Goal: Task Accomplishment & Management: Manage account settings

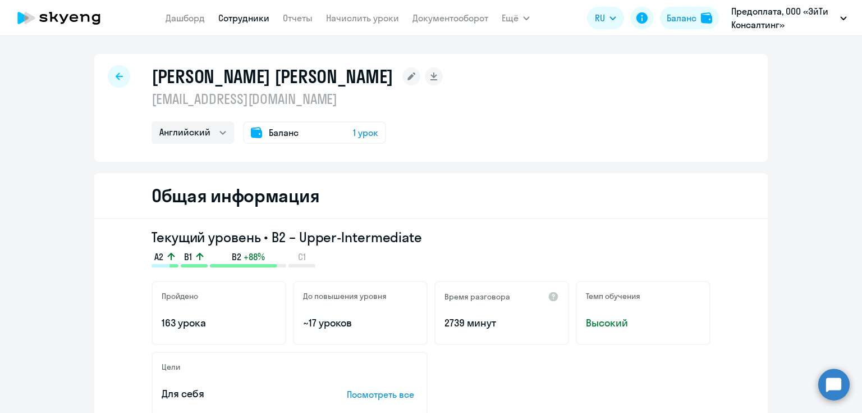
select select "english"
click at [254, 17] on link "Сотрудники" at bounding box center [243, 17] width 51 height 11
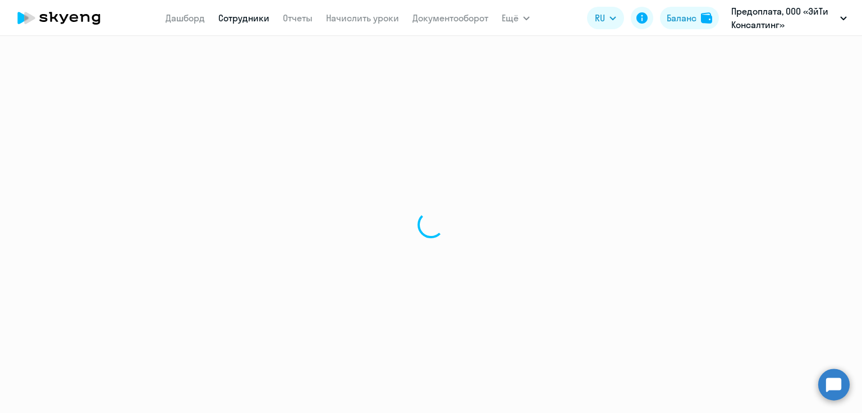
select select "30"
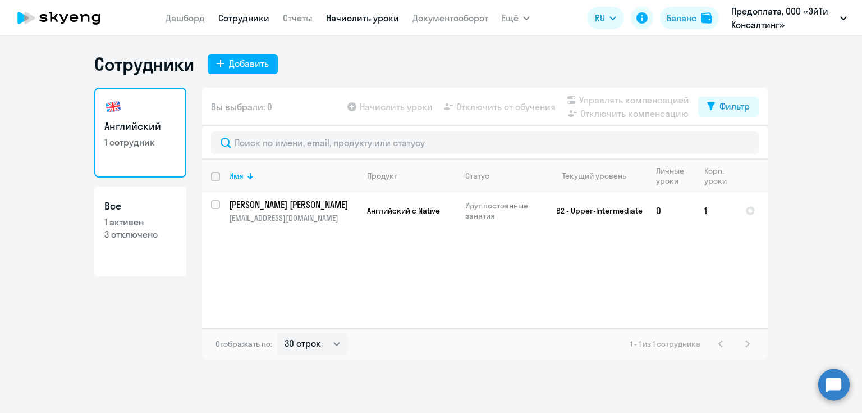
click at [338, 20] on link "Начислить уроки" at bounding box center [362, 17] width 73 height 11
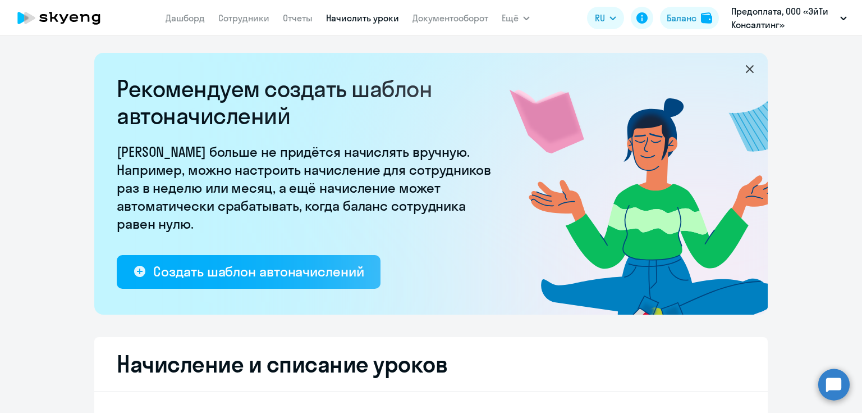
select select "10"
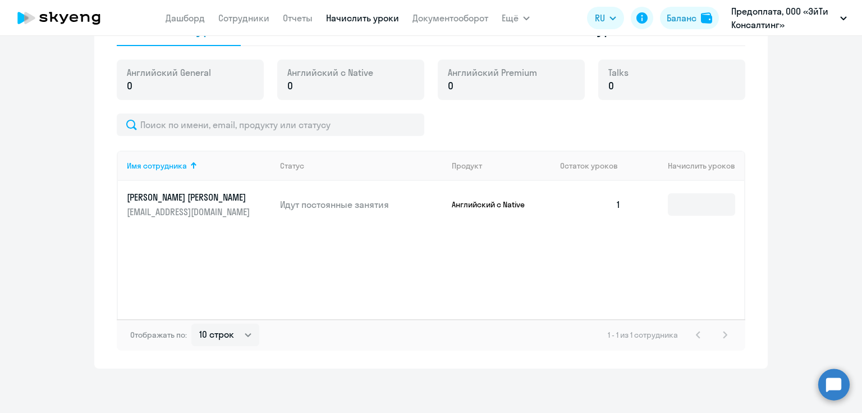
scroll to position [258, 0]
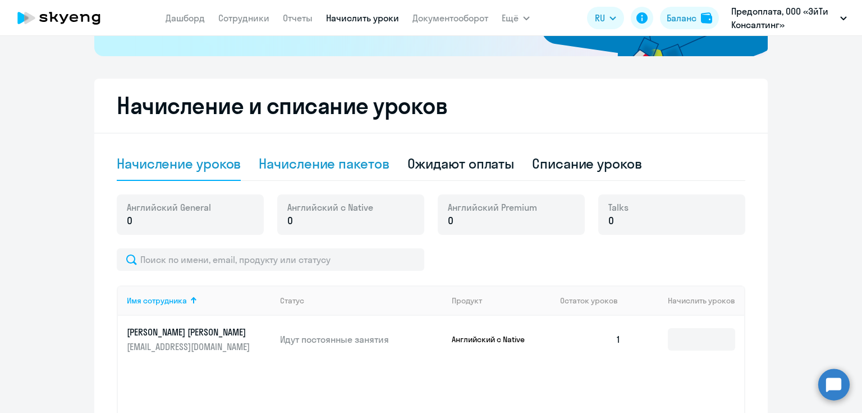
click at [344, 167] on div "Начисление пакетов" at bounding box center [324, 163] width 130 height 18
select select "10"
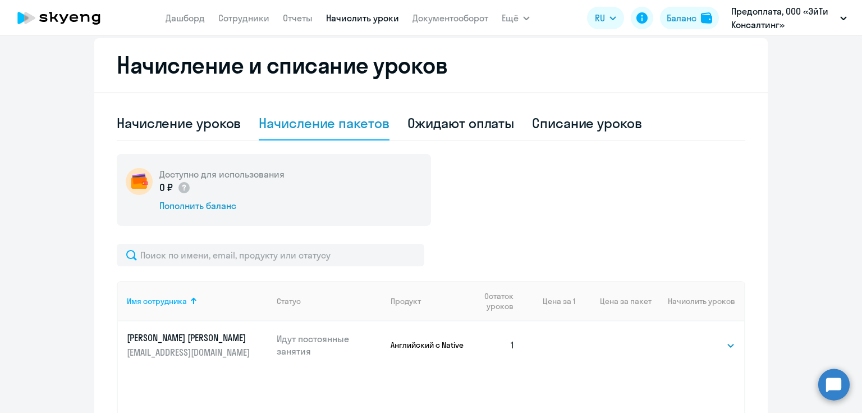
scroll to position [393, 0]
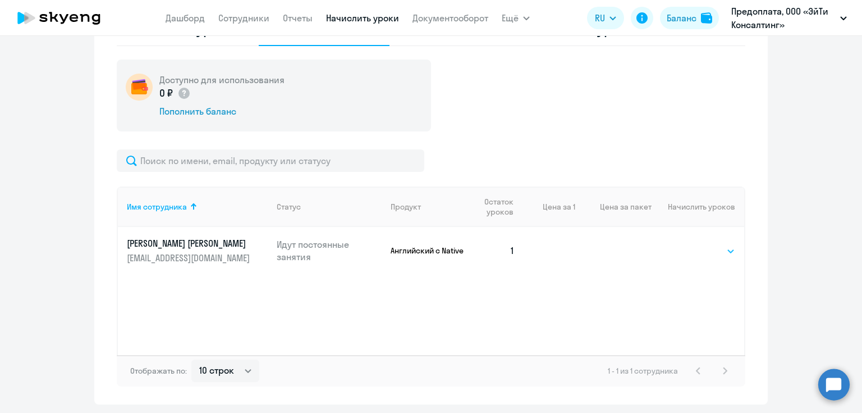
click at [731, 249] on select "Выбрать 4 8 16 32 64 96 128" at bounding box center [712, 250] width 46 height 13
click at [689, 244] on select "Выбрать 4 8 16 32 64 96 128" at bounding box center [712, 250] width 46 height 13
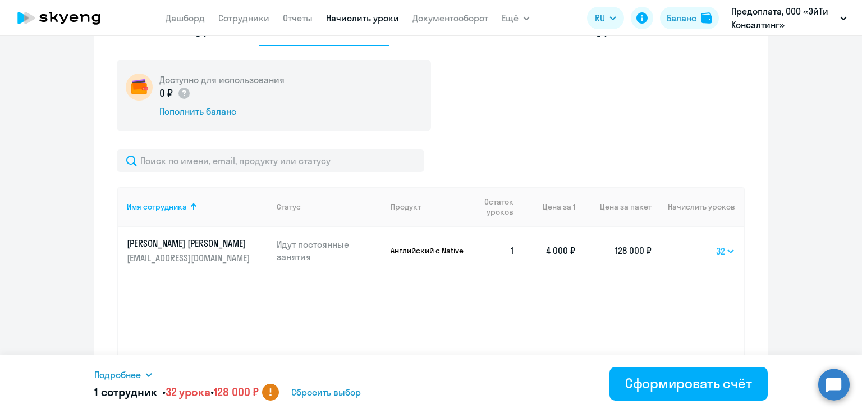
click at [726, 249] on select "Выбрать 4 8 16 32 64 96 128" at bounding box center [725, 250] width 19 height 13
click at [716, 244] on select "Выбрать 4 8 16 32 64 96 128" at bounding box center [725, 250] width 19 height 13
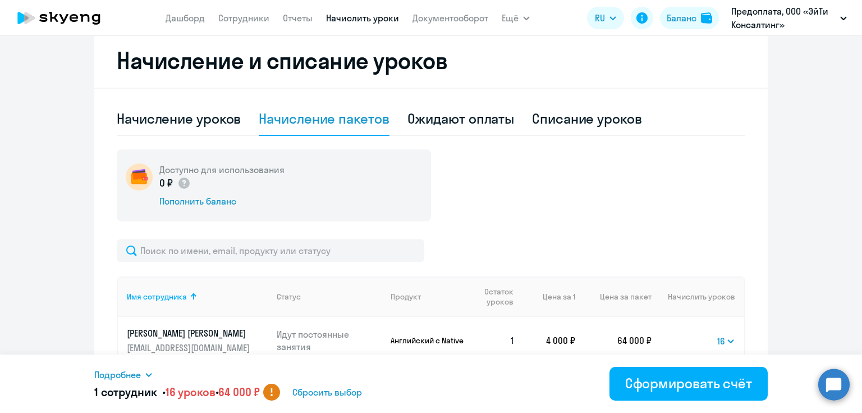
scroll to position [348, 0]
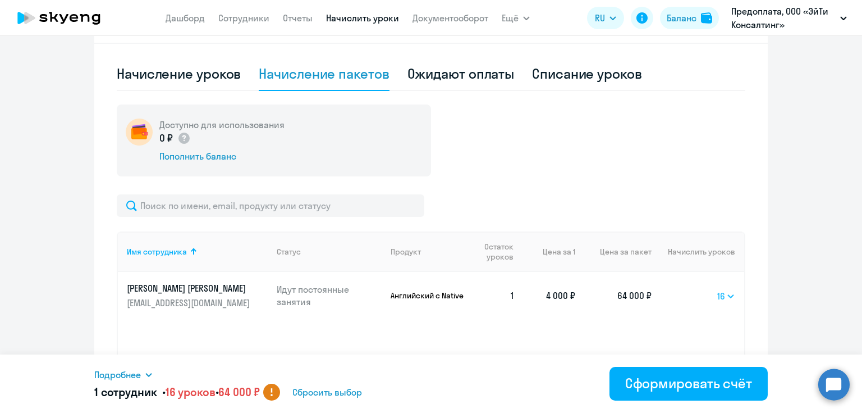
click at [730, 296] on select "Выбрать 4 8 16 32 64 96 128" at bounding box center [726, 295] width 18 height 13
select select "8"
click at [717, 289] on select "Выбрать 4 8 16 32 64 96 128" at bounding box center [726, 295] width 18 height 13
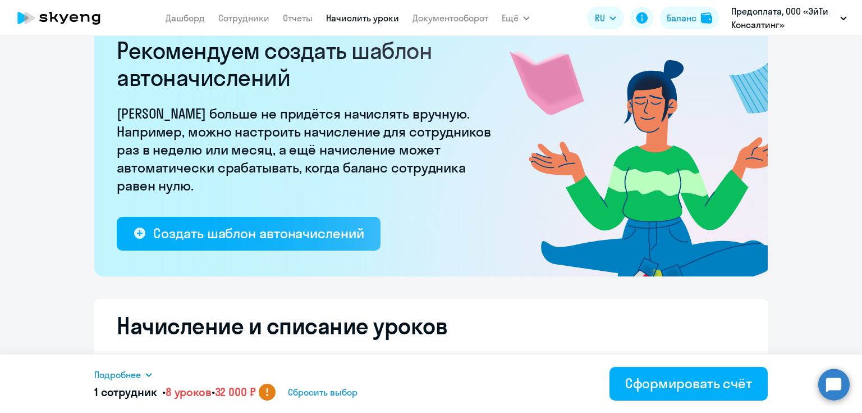
scroll to position [0, 0]
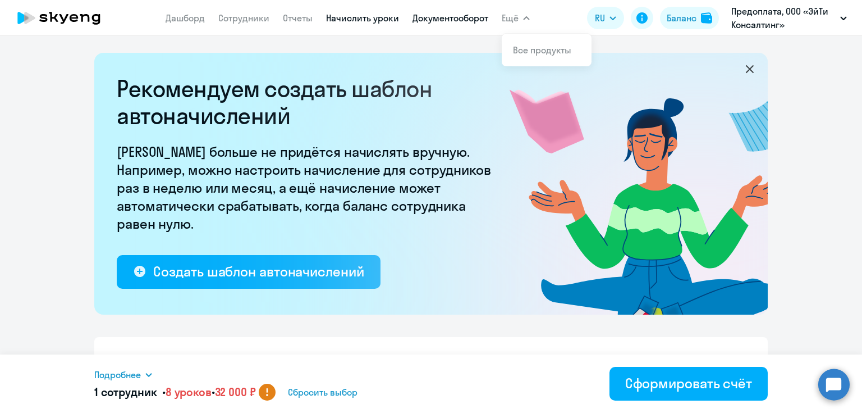
click at [466, 20] on link "Документооборот" at bounding box center [451, 17] width 76 height 11
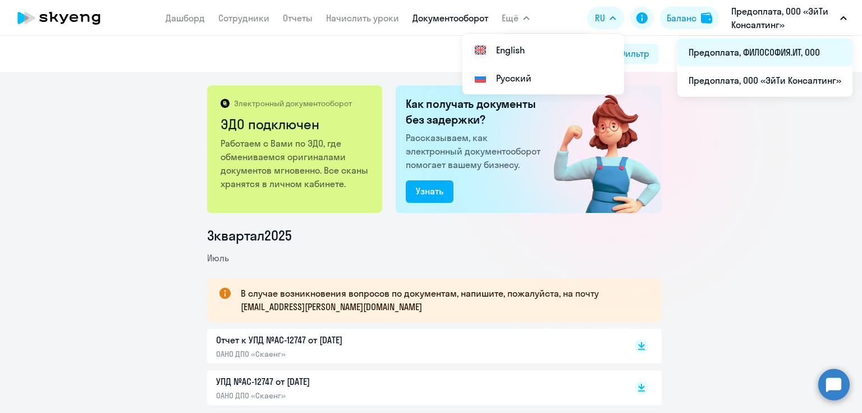
click at [761, 51] on li "Предоплата, ФИЛОСОФИЯ.ИТ, ООО" at bounding box center [764, 52] width 175 height 28
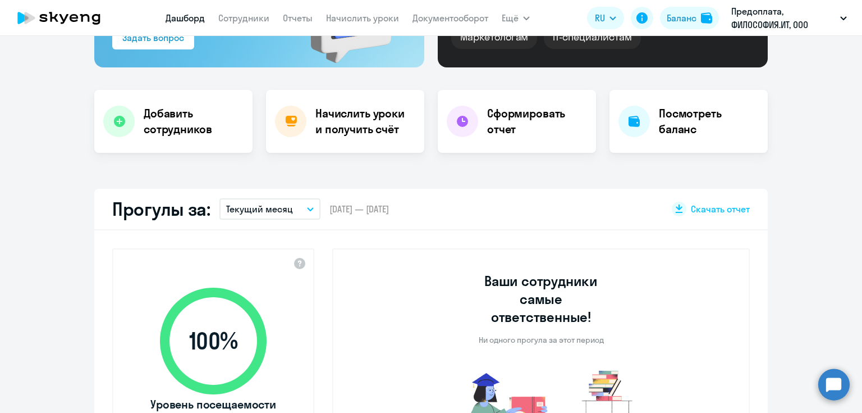
scroll to position [180, 0]
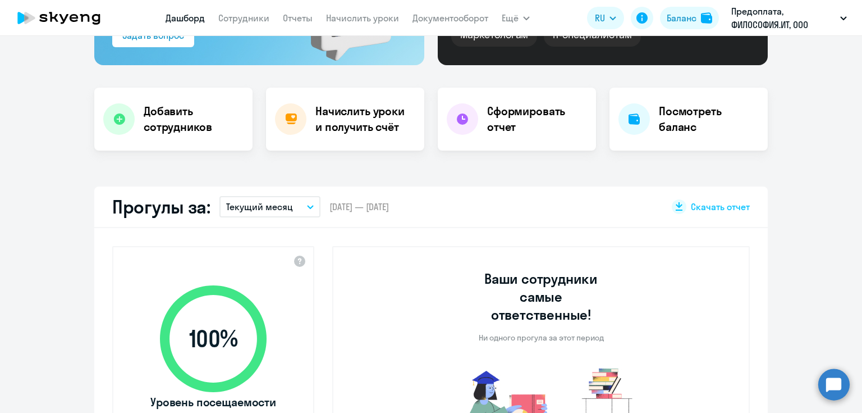
select select "30"
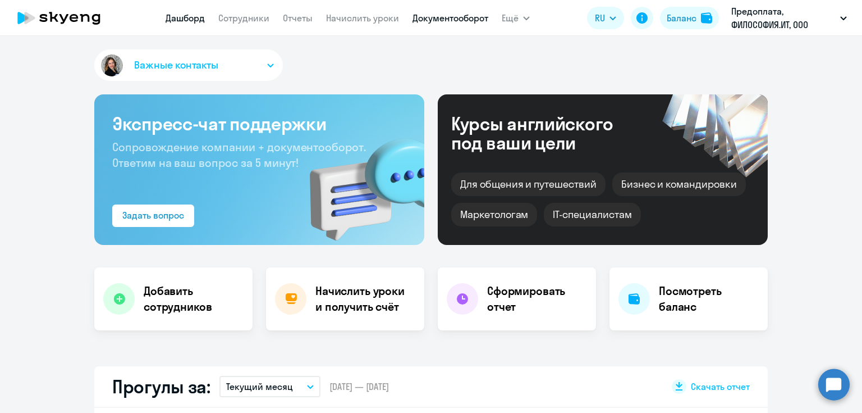
click at [444, 16] on link "Документооборот" at bounding box center [451, 17] width 76 height 11
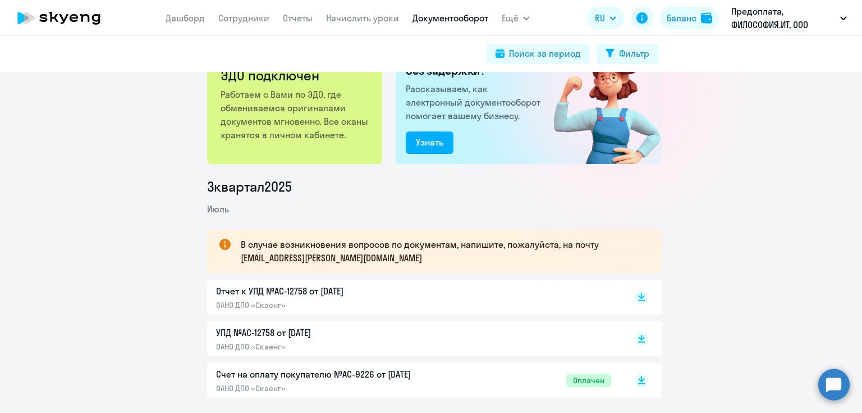
scroll to position [135, 0]
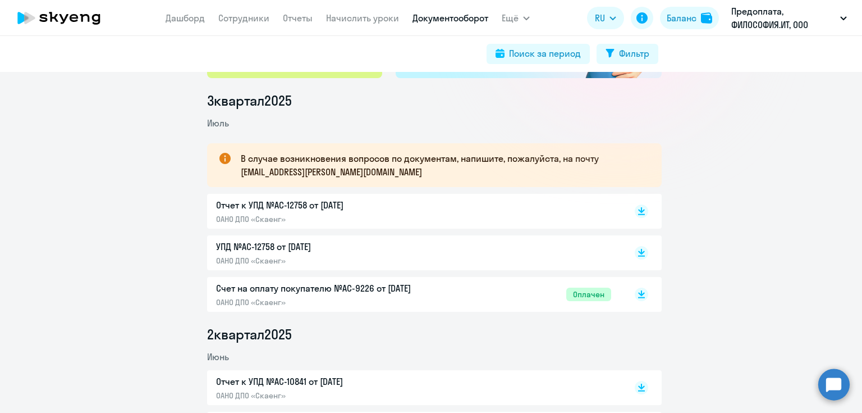
click at [339, 287] on p "Счет на оплату покупателю №AC-9226 от [DATE]" at bounding box center [334, 287] width 236 height 13
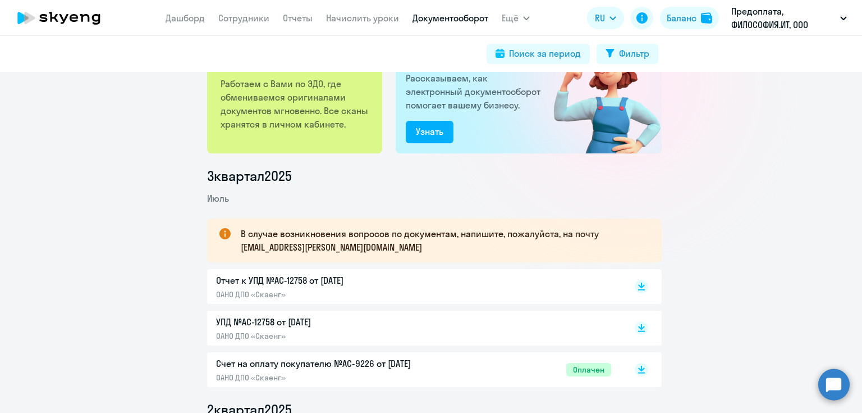
scroll to position [0, 0]
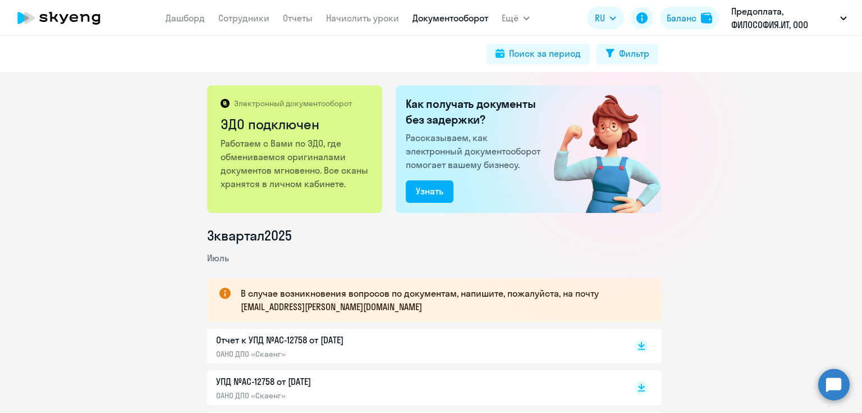
click at [375, 24] on app-menu-item-link "Начислить уроки" at bounding box center [362, 18] width 73 height 14
click at [374, 18] on link "Начислить уроки" at bounding box center [362, 17] width 73 height 11
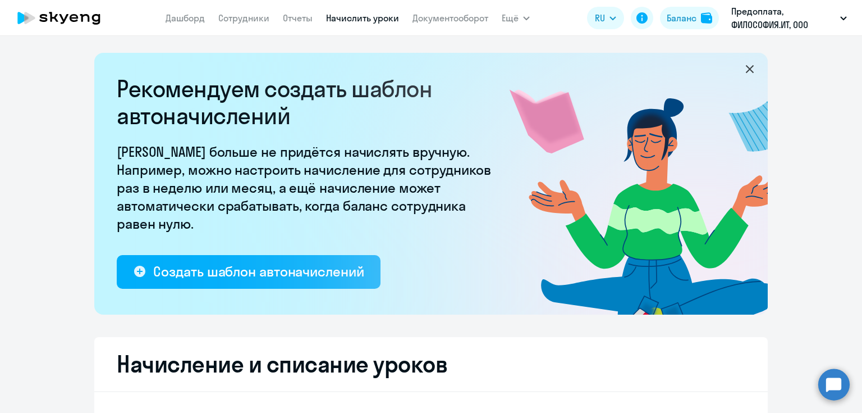
select select "10"
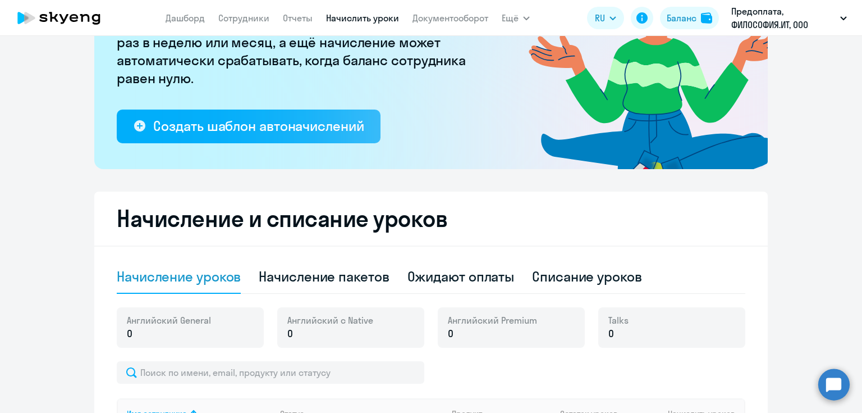
scroll to position [225, 0]
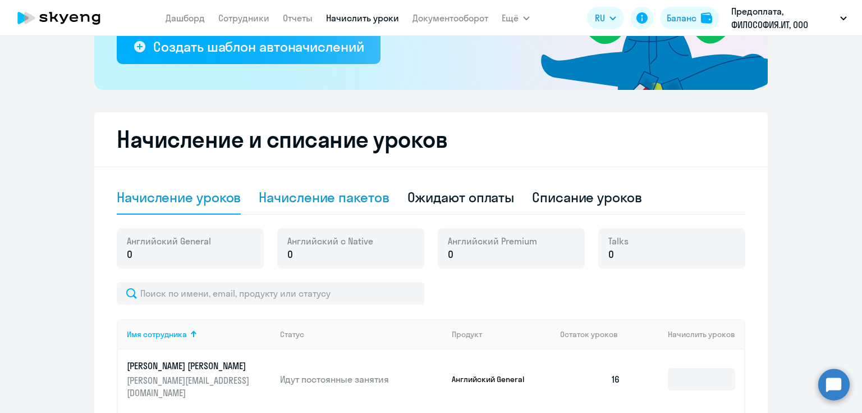
click at [345, 198] on div "Начисление пакетов" at bounding box center [324, 197] width 130 height 18
select select "10"
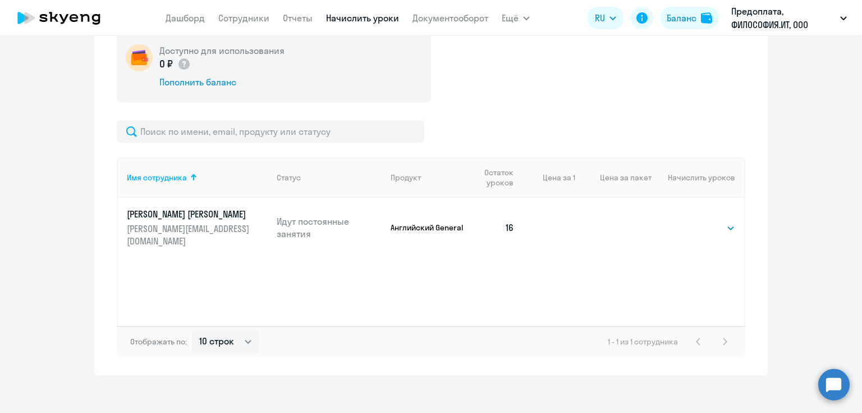
scroll to position [429, 0]
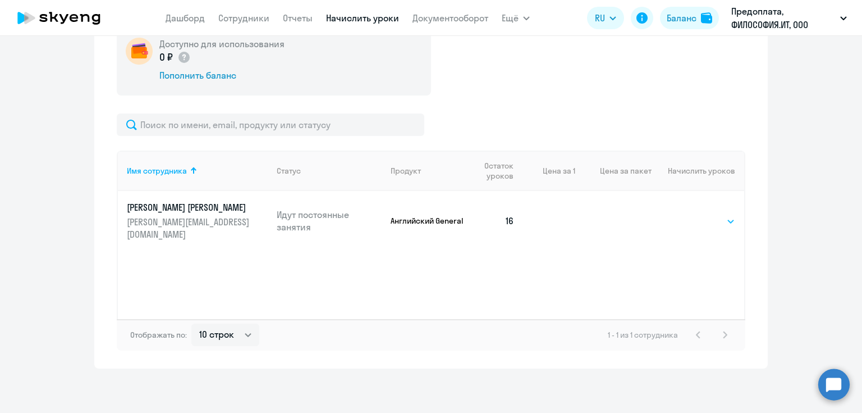
click at [713, 214] on select "Выбрать 4 8 16 32 64 96 128" at bounding box center [712, 220] width 46 height 13
click at [689, 214] on select "Выбрать 4 8 16 32 64 96 128" at bounding box center [712, 220] width 46 height 13
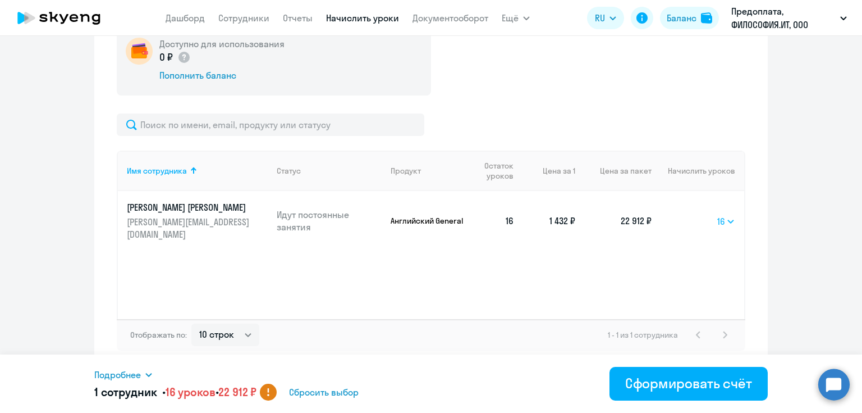
click at [724, 215] on select "Выбрать 4 8 16 32 64 96 128" at bounding box center [726, 220] width 18 height 13
select select "32"
click at [717, 214] on select "Выбрать 4 8 16 32 64 96 128" at bounding box center [726, 220] width 18 height 13
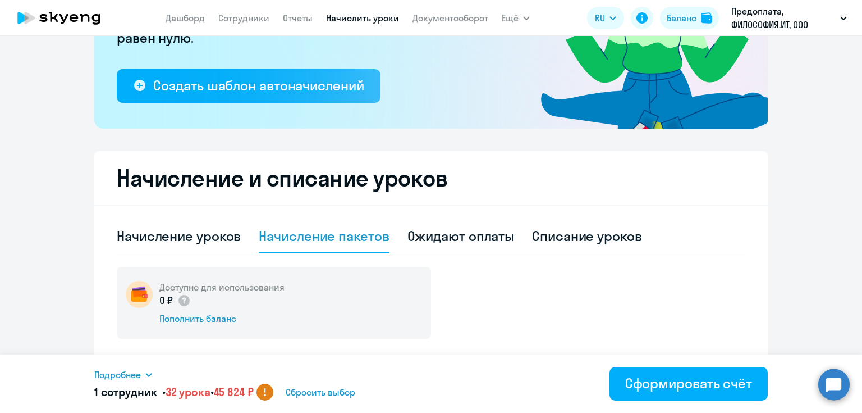
scroll to position [0, 0]
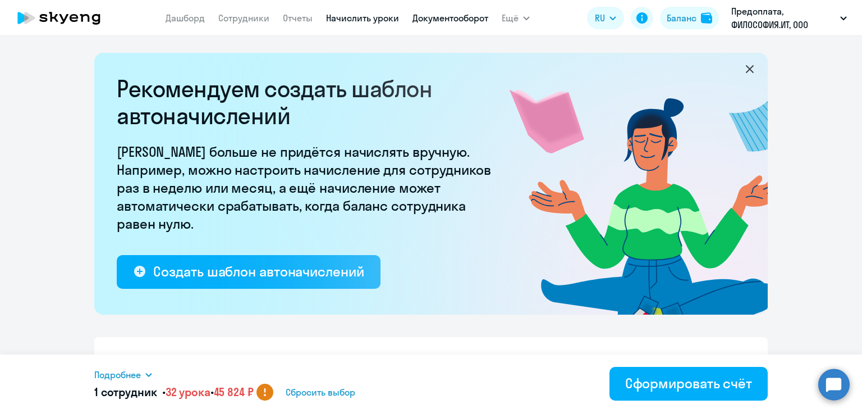
click at [445, 19] on link "Документооборот" at bounding box center [451, 17] width 76 height 11
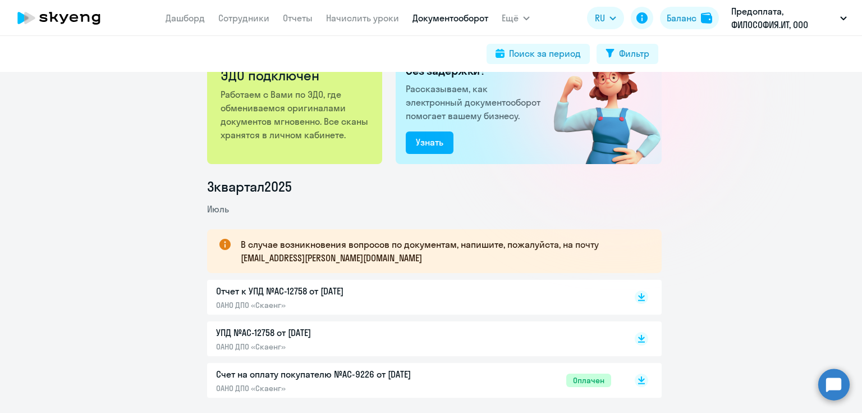
scroll to position [180, 0]
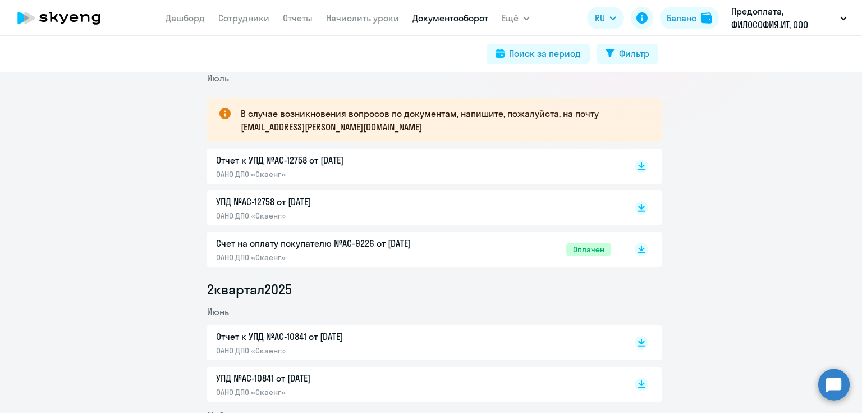
click at [326, 245] on p "Счет на оплату покупателю №AC-9226 от [DATE]" at bounding box center [334, 242] width 236 height 13
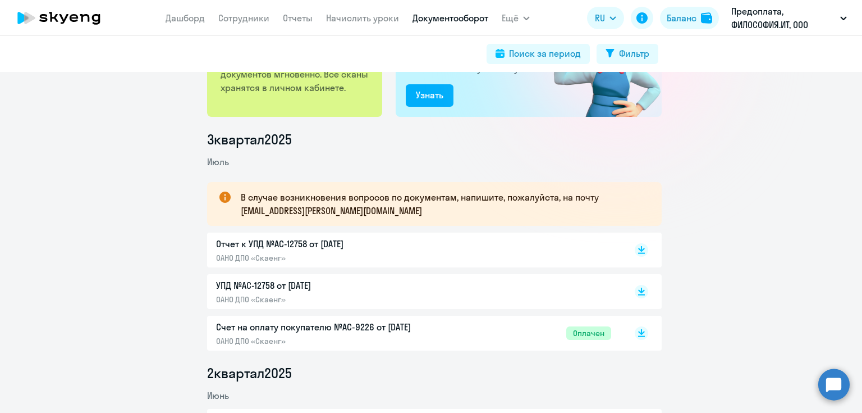
scroll to position [0, 0]
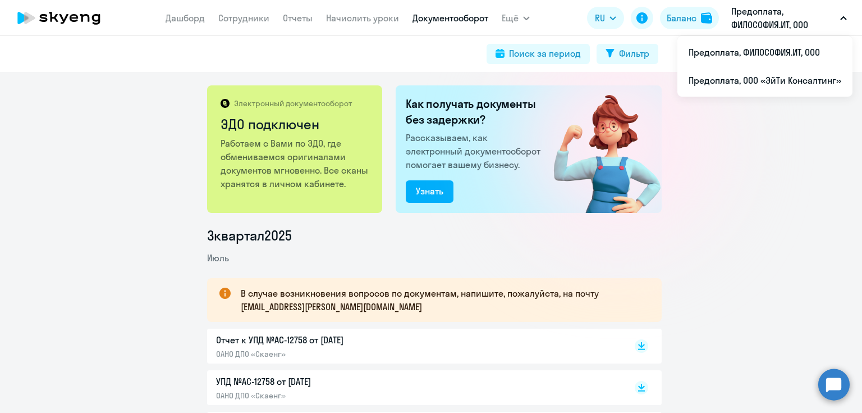
click at [750, 22] on p "Предоплата, ФИЛОСОФИЯ.ИТ, ООО" at bounding box center [783, 17] width 104 height 27
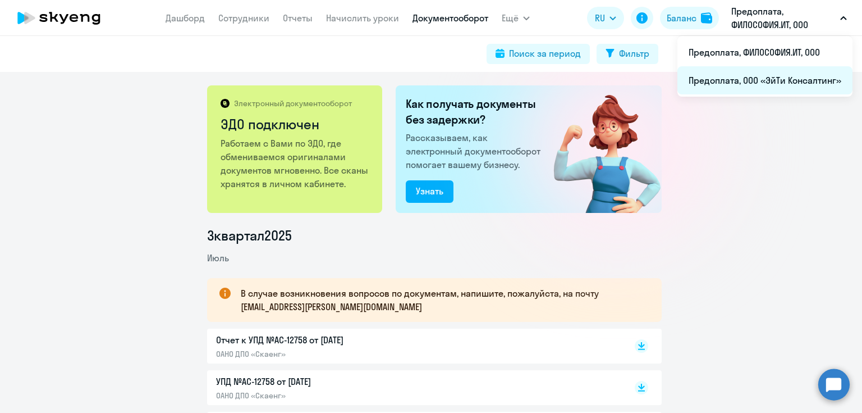
click at [740, 76] on li "Предоплата, ООО «ЭйТи Консалтинг»" at bounding box center [764, 80] width 175 height 28
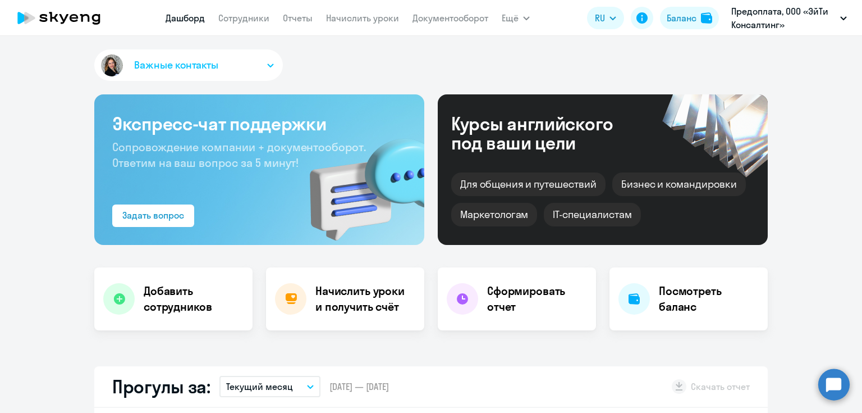
select select "30"
click at [338, 14] on link "Начислить уроки" at bounding box center [362, 17] width 73 height 11
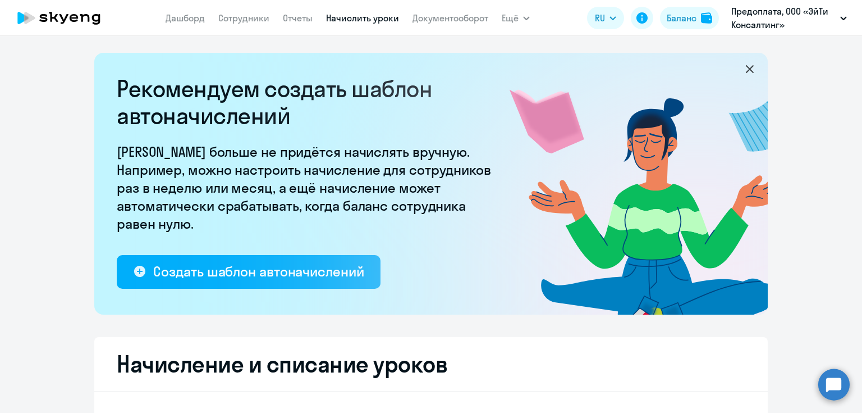
select select "10"
click at [429, 14] on link "Документооборот" at bounding box center [451, 17] width 76 height 11
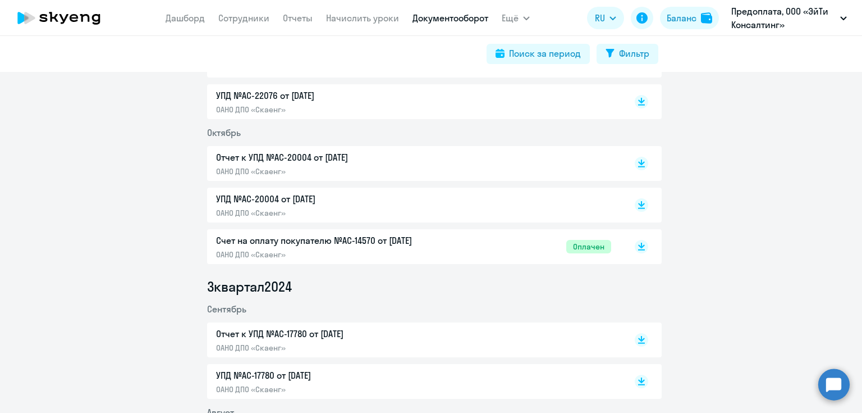
scroll to position [1257, 0]
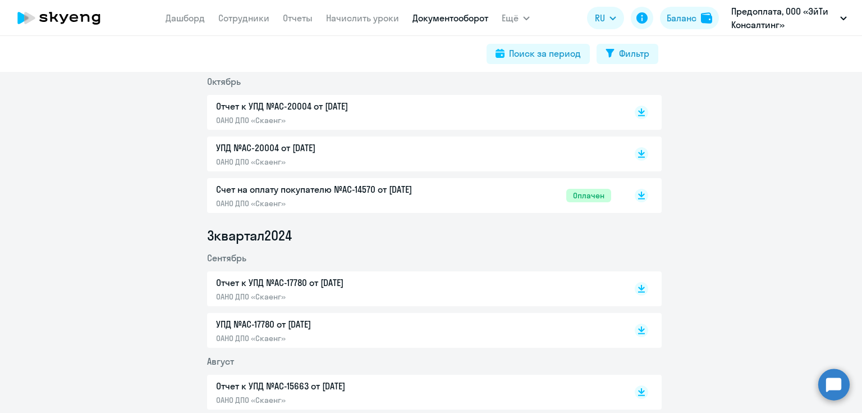
click at [347, 194] on p "Счет на оплату покупателю №AC-14570 от [DATE]" at bounding box center [334, 188] width 236 height 13
click at [340, 20] on link "Начислить уроки" at bounding box center [362, 17] width 73 height 11
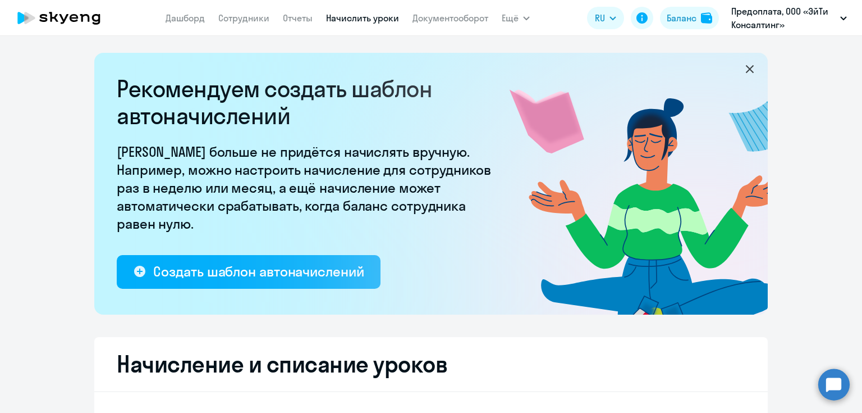
select select "10"
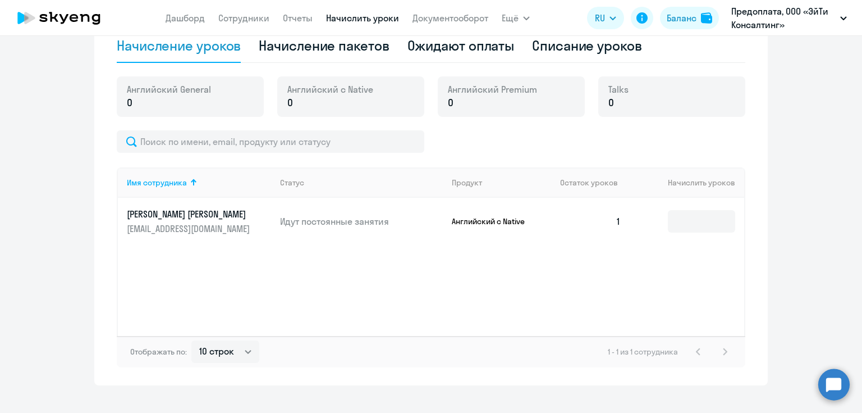
scroll to position [393, 0]
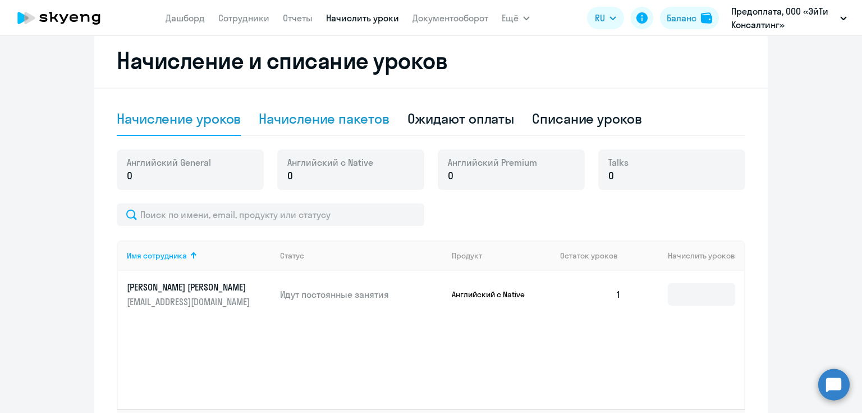
click at [329, 115] on div "Начисление пакетов" at bounding box center [324, 118] width 130 height 18
select select "10"
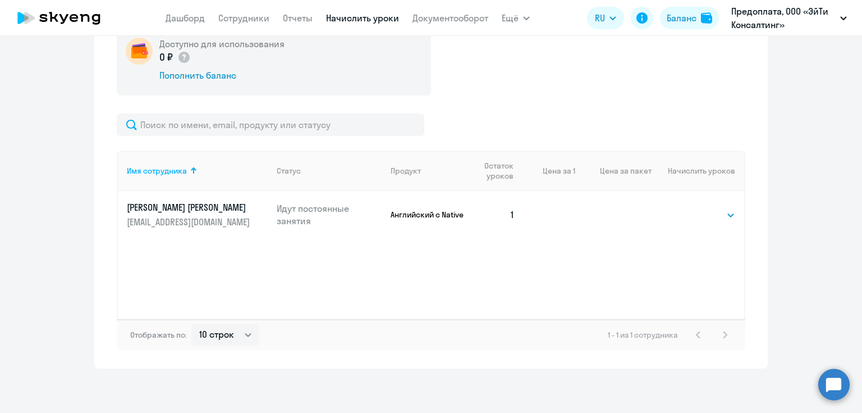
scroll to position [429, 0]
click at [708, 205] on td "Выбрать 4 8 16 32 64 96 128 Выбрать" at bounding box center [698, 214] width 93 height 47
click at [708, 212] on select "Выбрать 4 8 16 32 64 96 128" at bounding box center [712, 214] width 46 height 13
select select "32"
click at [689, 208] on select "Выбрать 4 8 16 32 64 96 128" at bounding box center [712, 214] width 46 height 13
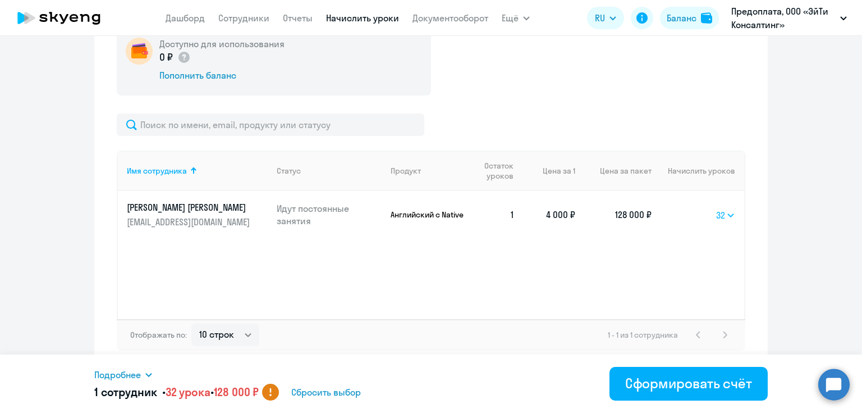
click at [728, 216] on select "Выбрать 4 8 16 32 64 96 128" at bounding box center [725, 214] width 19 height 13
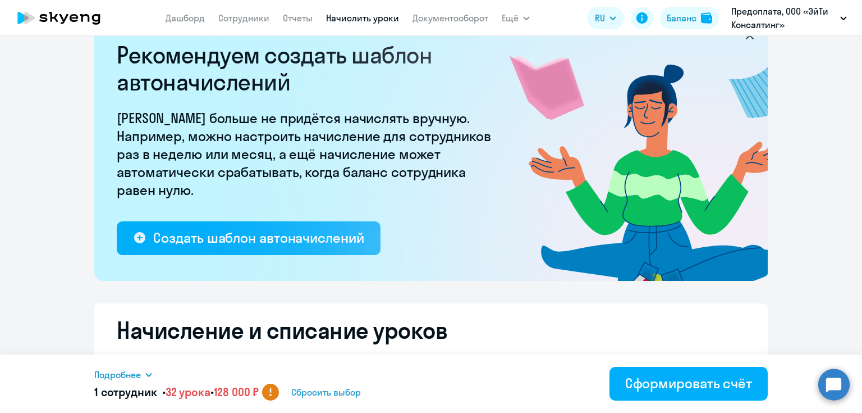
scroll to position [0, 0]
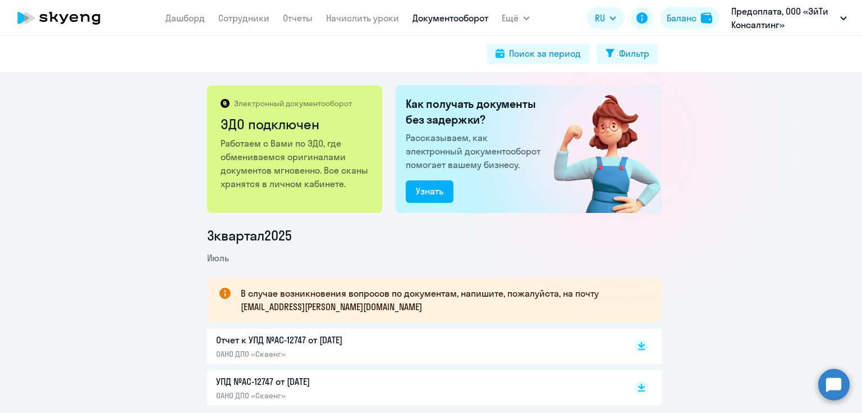
click at [90, 18] on icon at bounding box center [59, 18] width 99 height 28
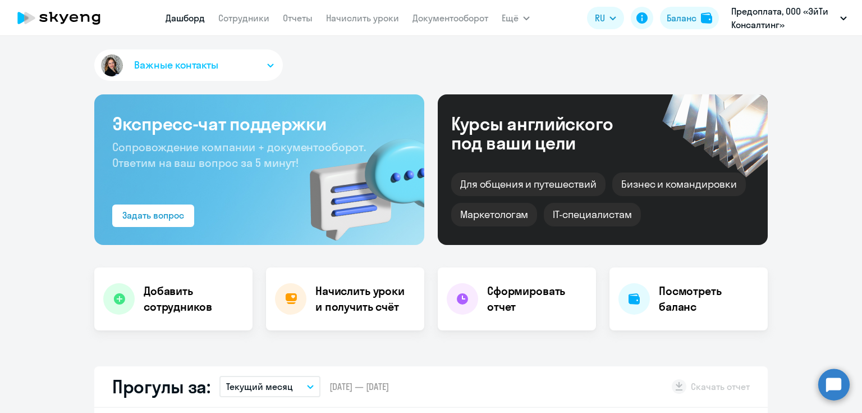
click at [242, 72] on button "Важные контакты" at bounding box center [188, 64] width 189 height 31
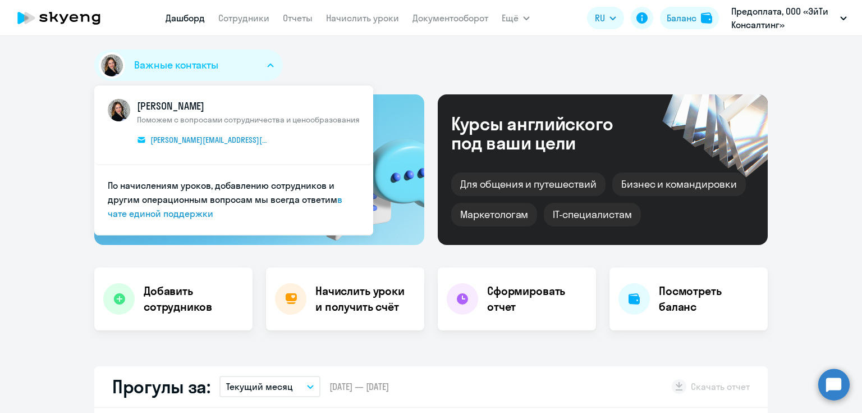
select select "30"
click at [166, 102] on span "[PERSON_NAME]" at bounding box center [248, 106] width 223 height 15
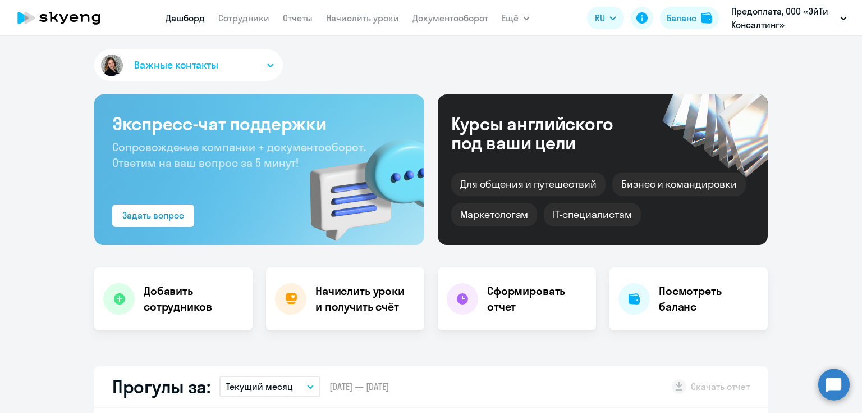
select select "30"
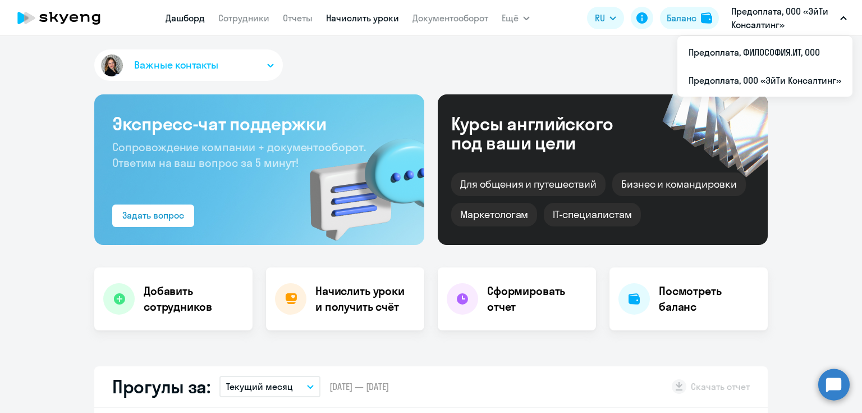
click at [354, 15] on link "Начислить уроки" at bounding box center [362, 17] width 73 height 11
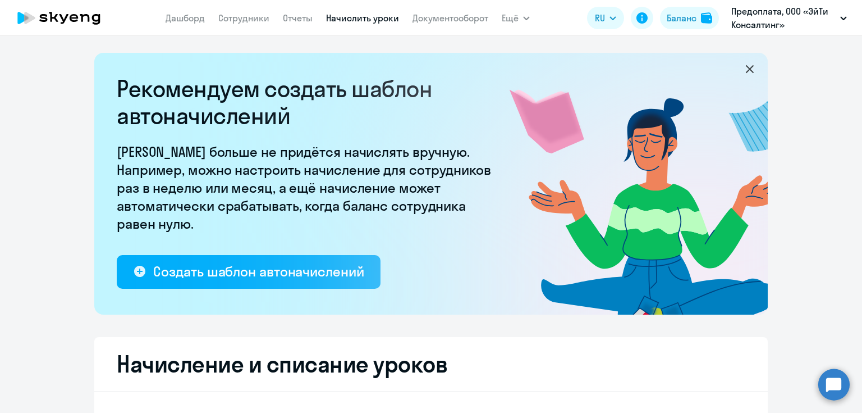
select select "10"
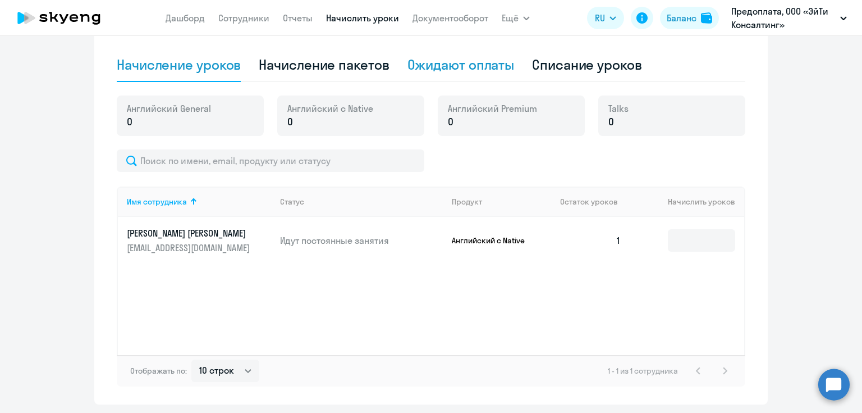
scroll to position [359, 0]
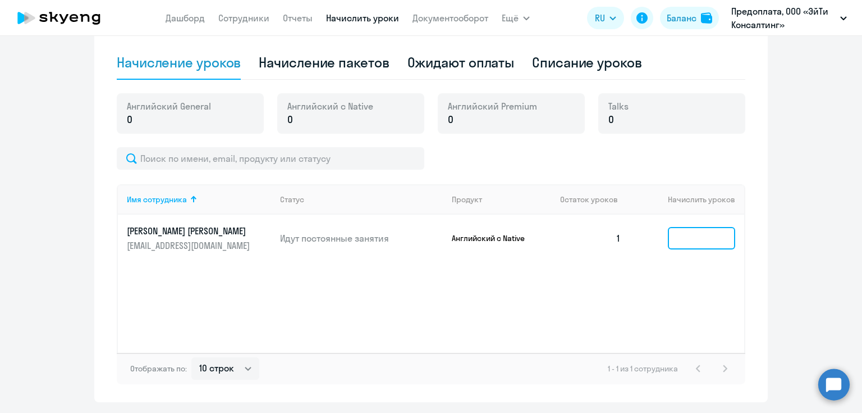
click at [712, 239] on input at bounding box center [701, 238] width 67 height 22
click at [671, 297] on div "Имя сотрудника Статус Продукт Остаток уроков Начислить уроков [PERSON_NAME] [PE…" at bounding box center [431, 268] width 629 height 168
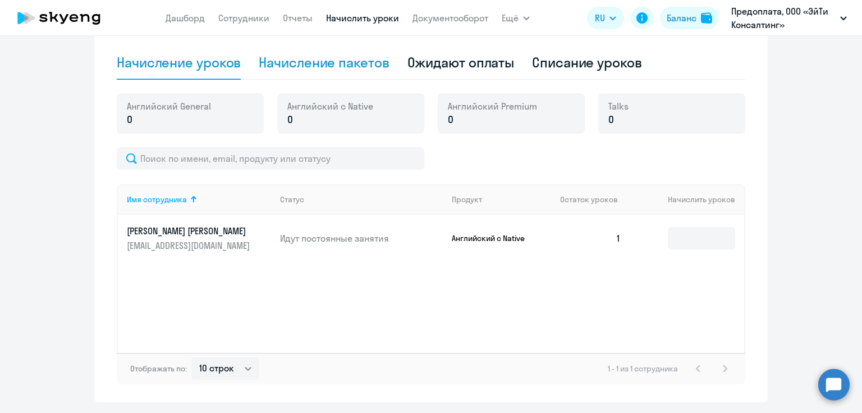
click at [335, 67] on div "Начисление пакетов" at bounding box center [324, 62] width 130 height 18
select select "10"
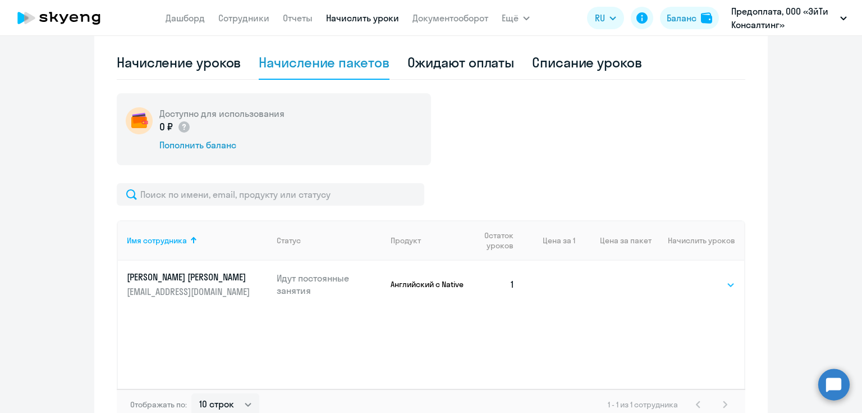
click at [715, 285] on select "Выбрать 4 8 16 32 64 96 128" at bounding box center [712, 284] width 46 height 13
select select "32"
click at [689, 278] on select "Выбрать 4 8 16 32 64 96 128" at bounding box center [712, 284] width 46 height 13
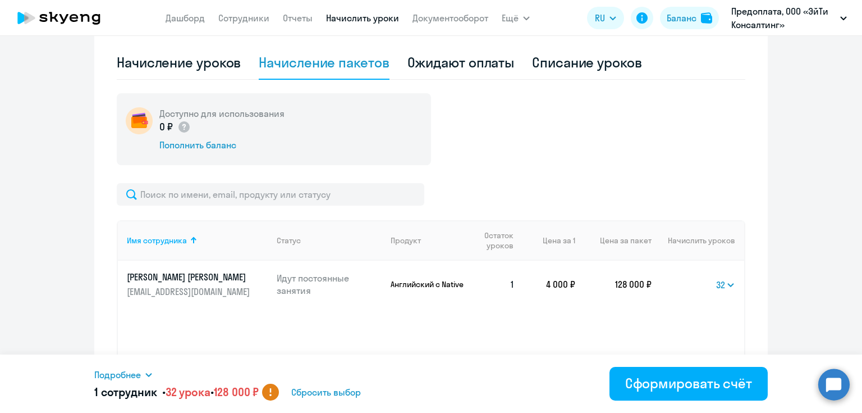
click at [437, 382] on div "Подробнее Имя сотрудника Продукт Начислить уроков Цена за 1 Сумма [PERSON_NAME]…" at bounding box center [325, 384] width 463 height 33
click at [272, 391] on icon at bounding box center [271, 390] width 2 height 4
